Goal: Information Seeking & Learning: Understand process/instructions

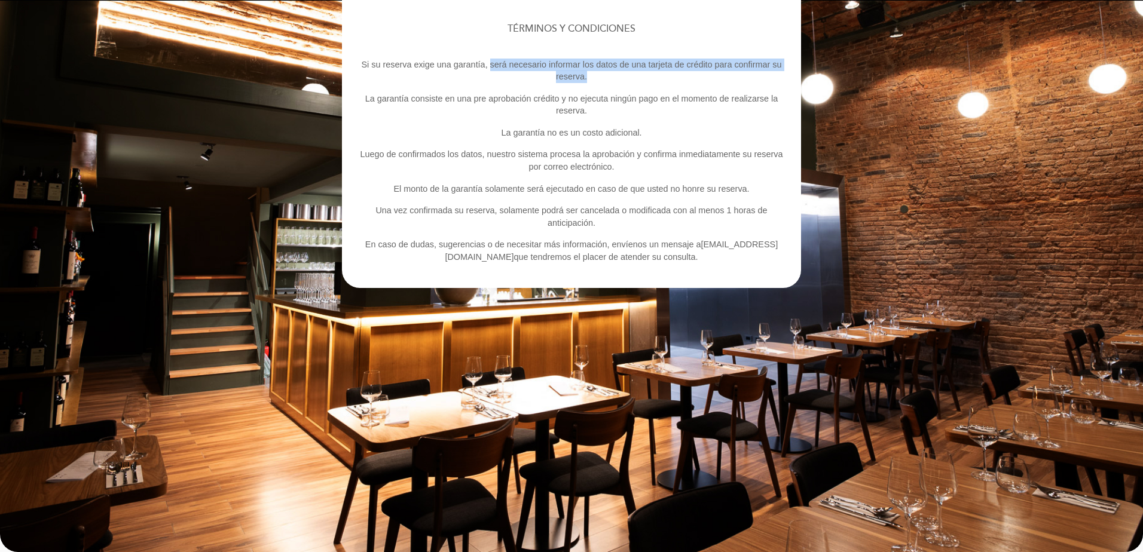
drag, startPoint x: 491, startPoint y: 62, endPoint x: 659, endPoint y: 72, distance: 167.7
click at [659, 72] on p "Si su reserva exige una garantía, será necesario informar los datos de una tarj…" at bounding box center [571, 71] width 429 height 25
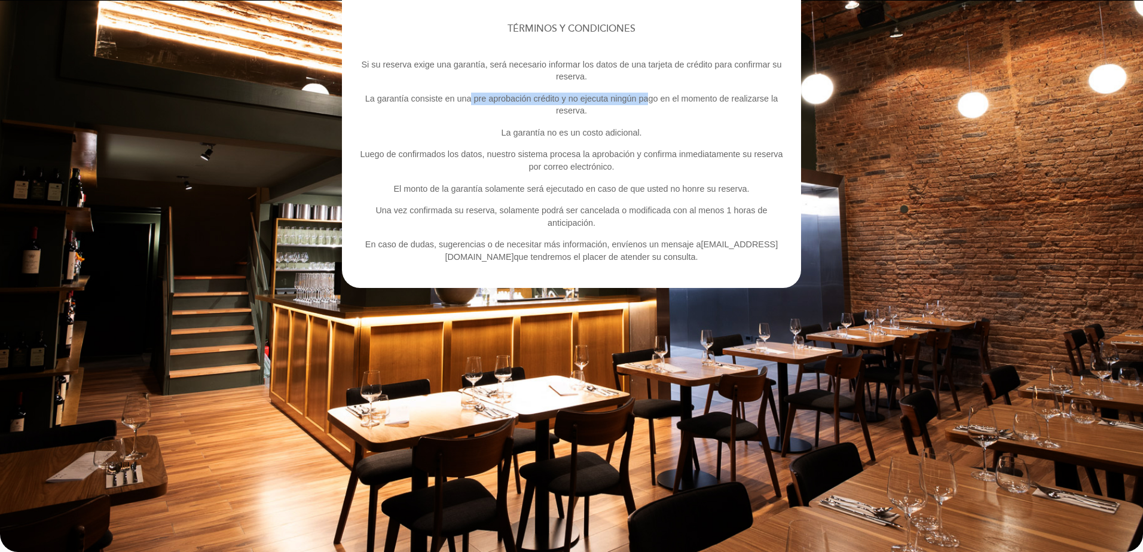
drag, startPoint x: 557, startPoint y: 101, endPoint x: 648, endPoint y: 101, distance: 90.3
click at [648, 101] on p "La garantía consiste en una pre aprobación crédito y no ejecuta ningún pago en …" at bounding box center [571, 105] width 429 height 25
drag, startPoint x: 483, startPoint y: 154, endPoint x: 640, endPoint y: 155, distance: 157.3
click at [640, 155] on p "Luego de confirmados los datos, nuestro sistema procesa la aprobación y confirm…" at bounding box center [571, 160] width 429 height 25
drag, startPoint x: 457, startPoint y: 243, endPoint x: 595, endPoint y: 236, distance: 138.3
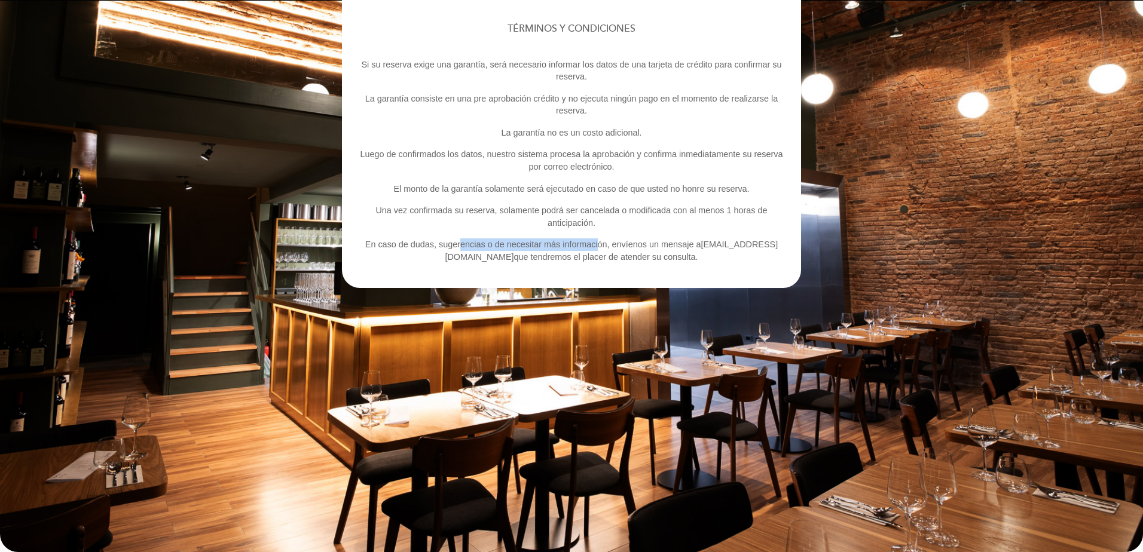
click at [595, 236] on div "TÉRMINOS Y CONDICIONES Si su reserva exige una garantía, será necesario informa…" at bounding box center [571, 144] width 429 height 240
drag, startPoint x: 595, startPoint y: 236, endPoint x: 488, endPoint y: 240, distance: 106.5
click at [488, 240] on p "En caso de dudas, sugerencias o de necesitar más información, envíenos un mensa…" at bounding box center [571, 251] width 429 height 25
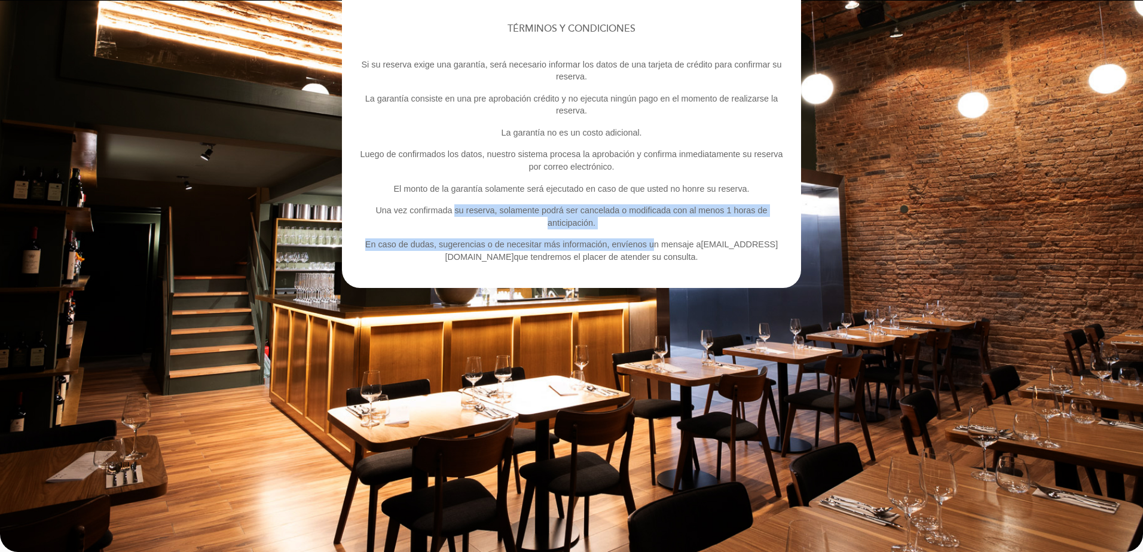
drag, startPoint x: 456, startPoint y: 208, endPoint x: 654, endPoint y: 230, distance: 199.1
click at [654, 230] on div "TÉRMINOS Y CONDICIONES Si su reserva exige una garantía, será necesario informa…" at bounding box center [571, 144] width 429 height 240
drag, startPoint x: 667, startPoint y: 259, endPoint x: 464, endPoint y: 248, distance: 203.6
click at [464, 248] on p "En caso de dudas, sugerencias o de necesitar más información, envíenos un mensa…" at bounding box center [571, 251] width 429 height 25
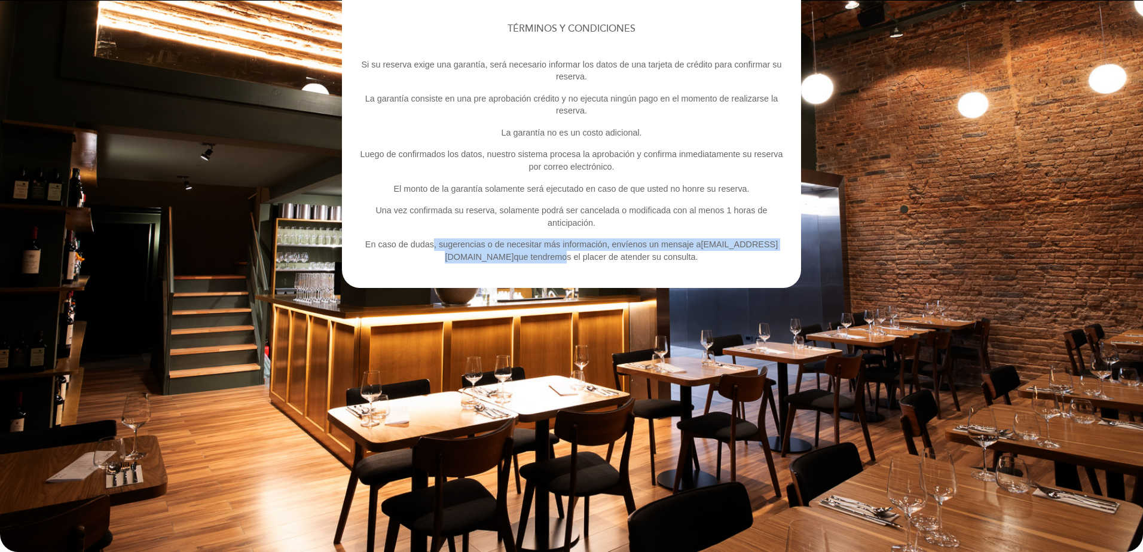
drag, startPoint x: 464, startPoint y: 248, endPoint x: 530, endPoint y: 252, distance: 65.9
click at [530, 252] on p "En caso de dudas, sugerencias o de necesitar más información, envíenos un mensa…" at bounding box center [571, 251] width 429 height 25
